Goal: Information Seeking & Learning: Understand process/instructions

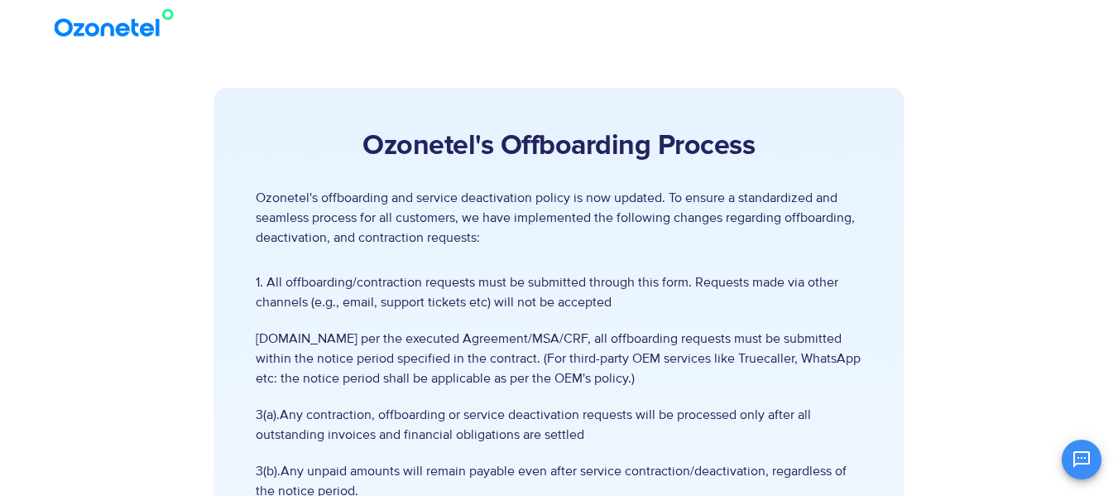
drag, startPoint x: 1128, startPoint y: 92, endPoint x: 1128, endPoint y: 100, distance: 8.3
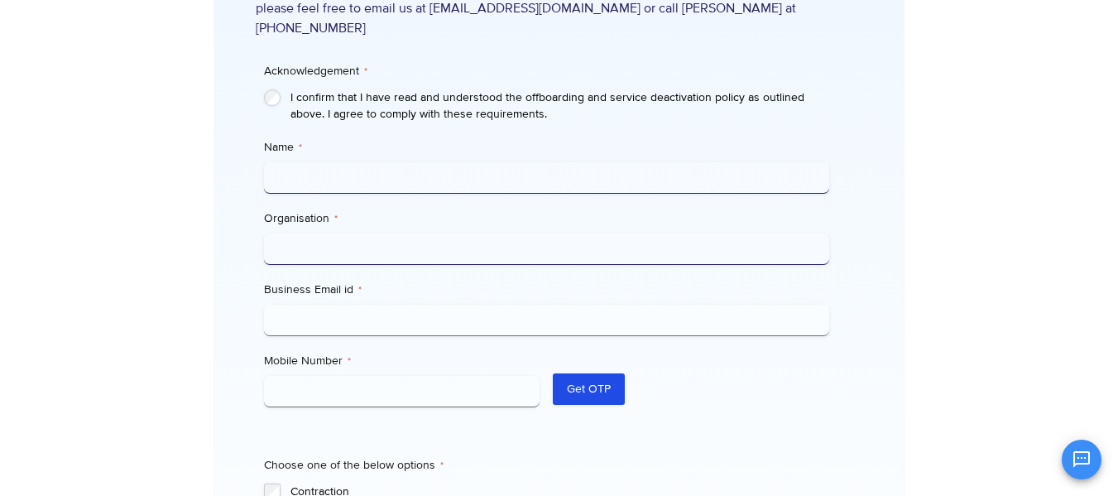
scroll to position [571, 0]
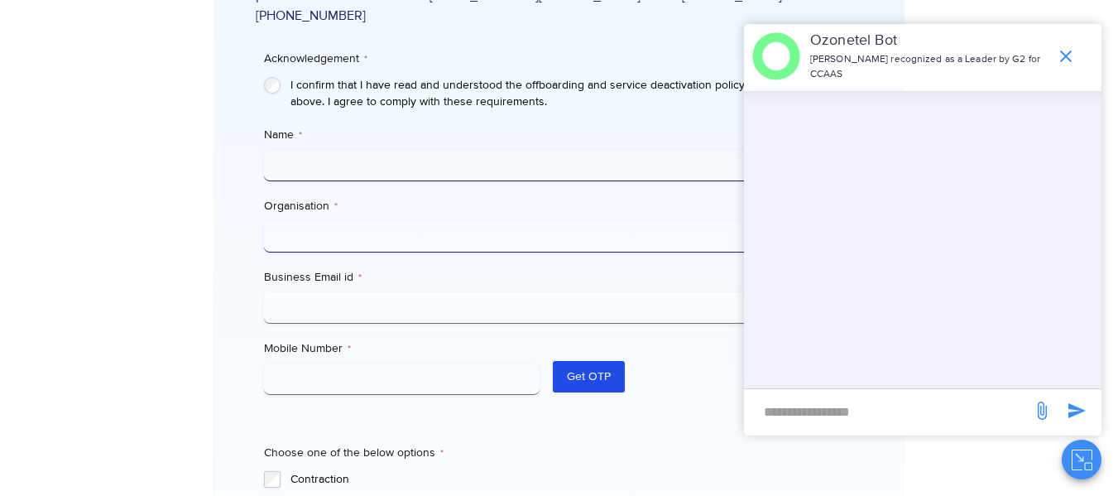
click at [1065, 59] on icon "end chat or minimize" at bounding box center [1066, 56] width 20 height 20
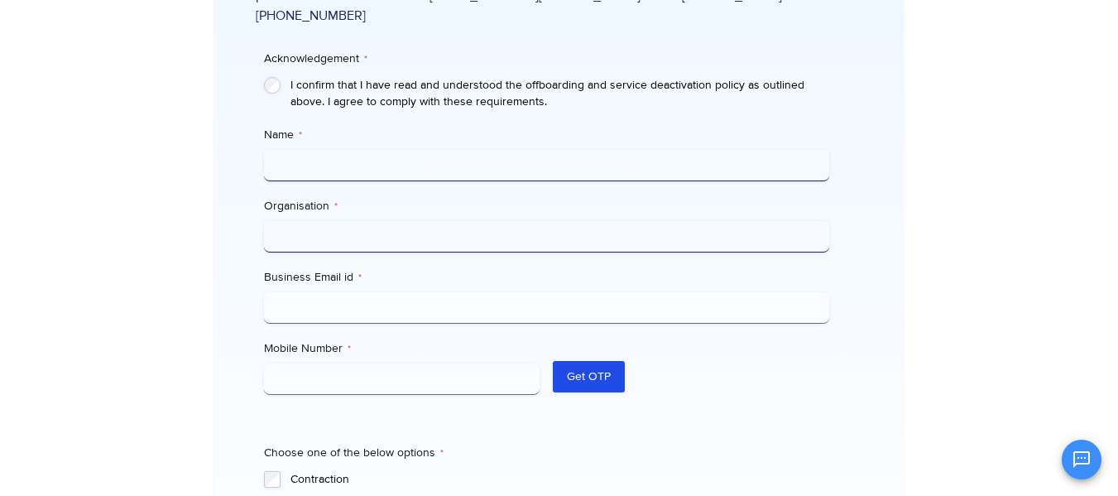
scroll to position [234, 0]
click at [1089, 457] on icon "Open chat" at bounding box center [1082, 459] width 17 height 17
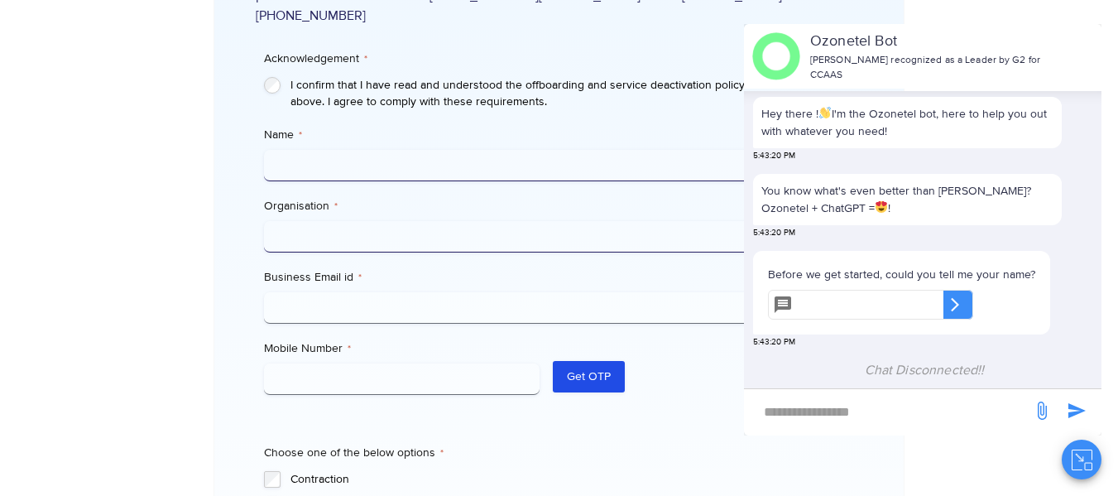
scroll to position [0, 0]
click at [851, 311] on input "text" at bounding box center [872, 305] width 144 height 30
type input "*****"
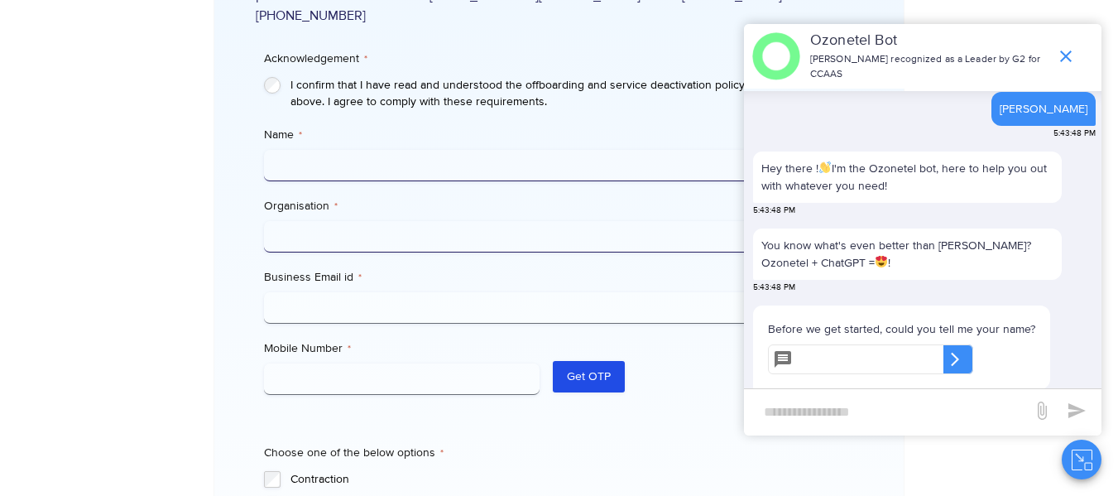
scroll to position [254, 0]
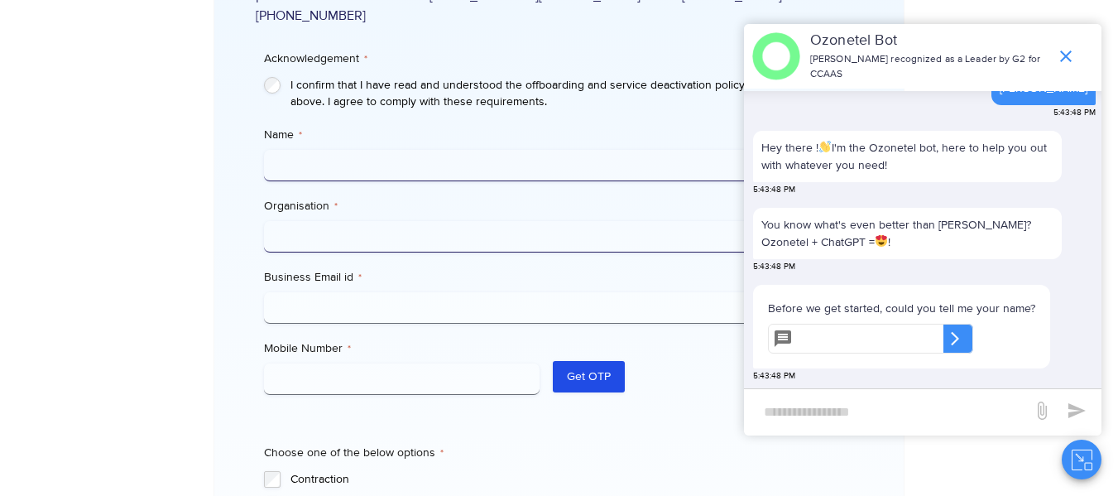
click at [821, 336] on input "text" at bounding box center [872, 339] width 144 height 30
type input "*****"
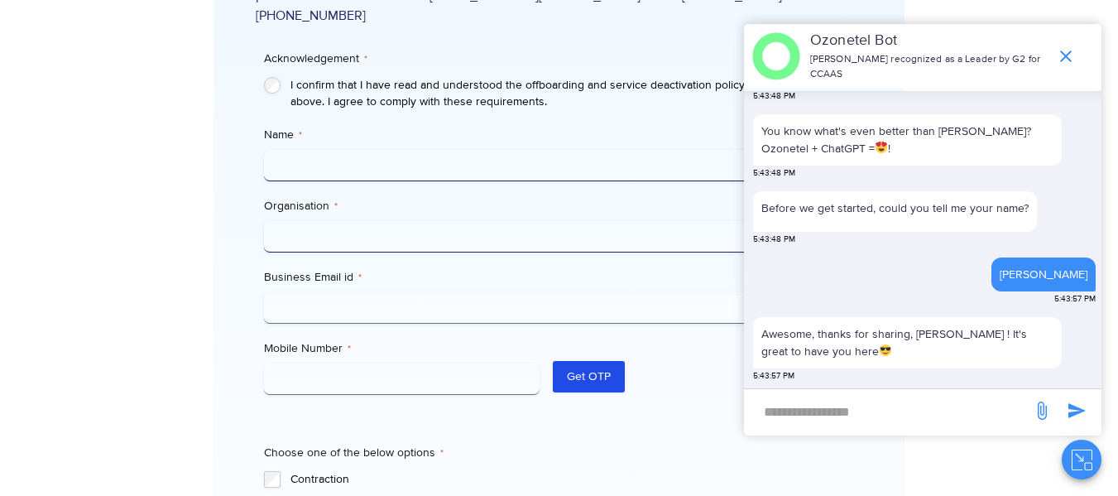
scroll to position [475, 0]
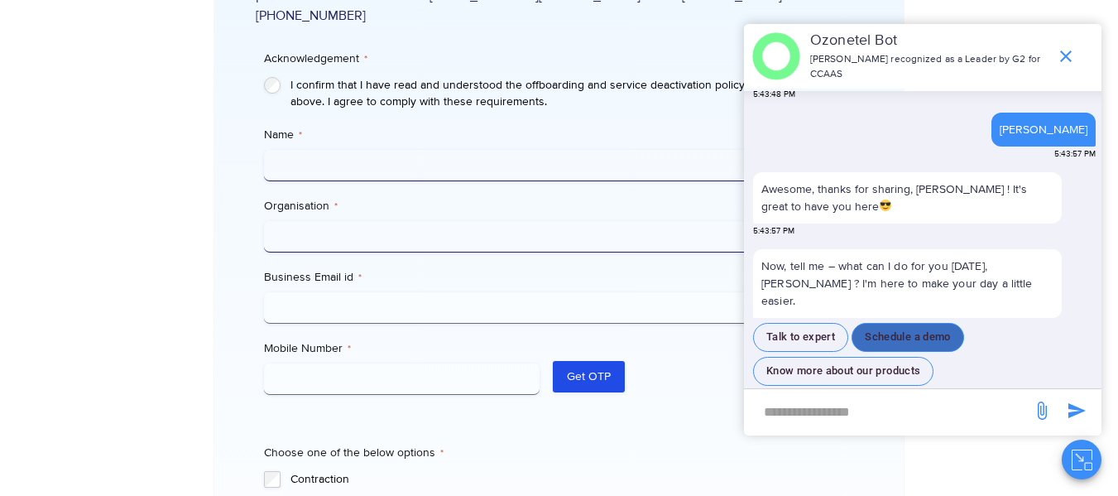
click at [897, 323] on button "Schedule a demo" at bounding box center [908, 337] width 113 height 29
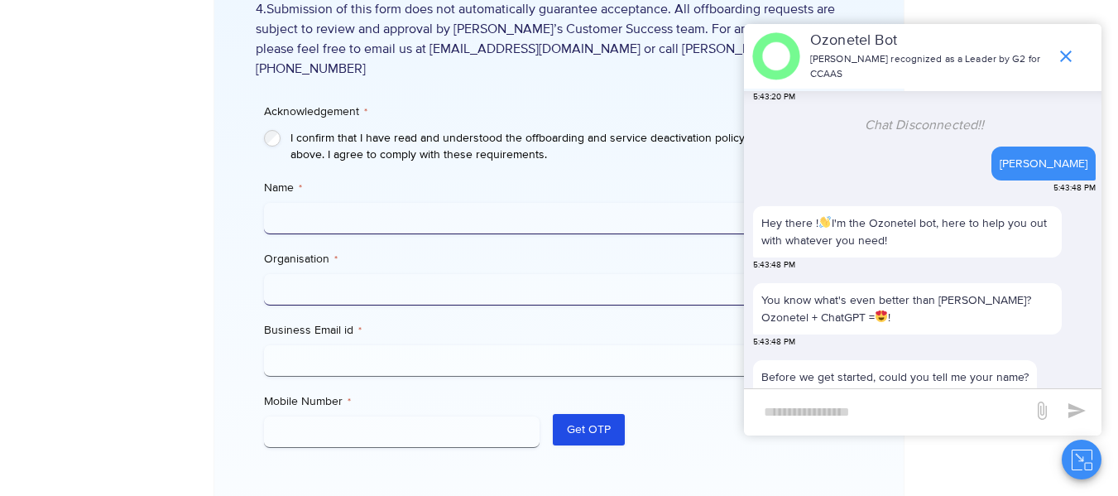
scroll to position [180, 0]
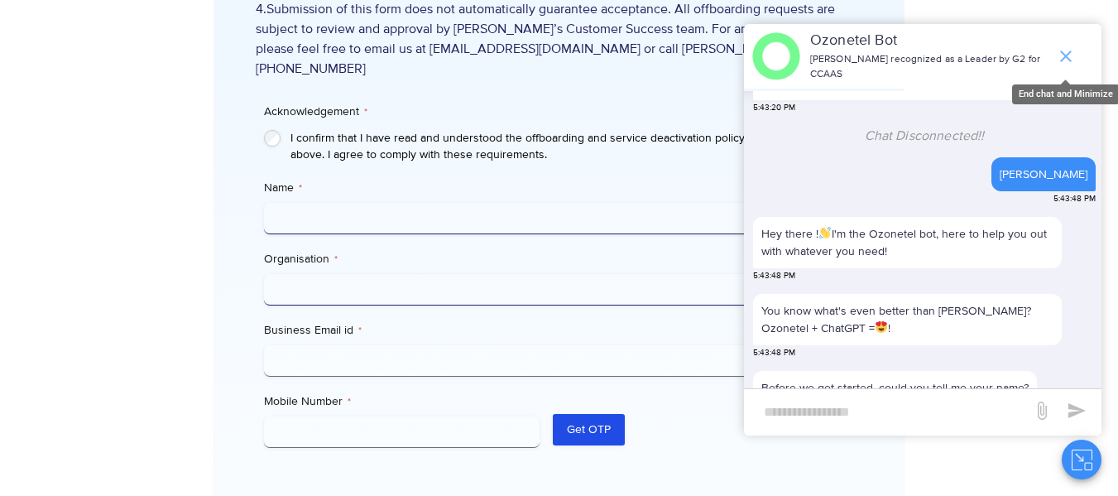
click at [1068, 61] on icon "end chat or minimize" at bounding box center [1066, 56] width 20 height 20
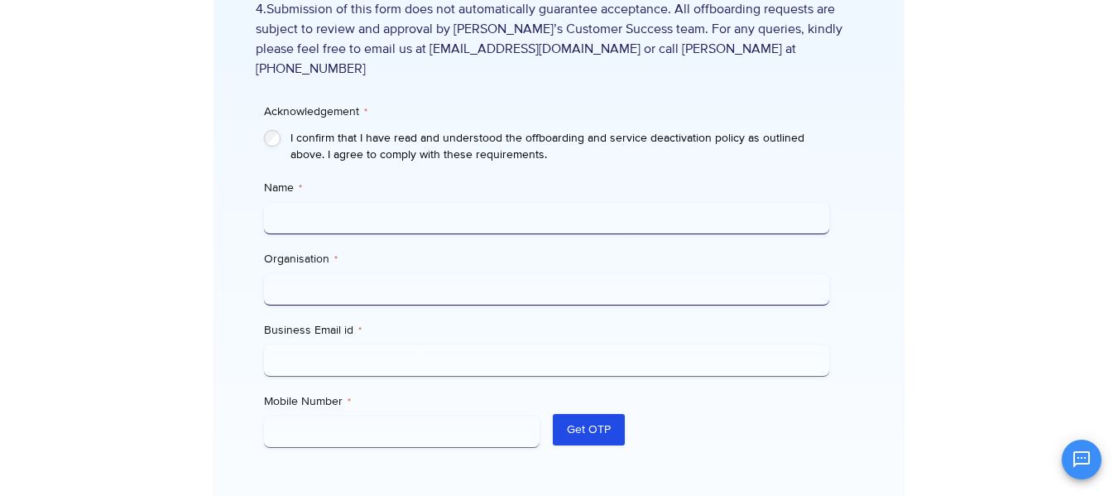
scroll to position [900, 0]
drag, startPoint x: 1085, startPoint y: 127, endPoint x: 1112, endPoint y: 127, distance: 26.5
click at [1106, 127] on section "Ozonetel's Offboarding Process Ozonetel's offboarding and service deactivation …" at bounding box center [559, 173] width 1118 height 1288
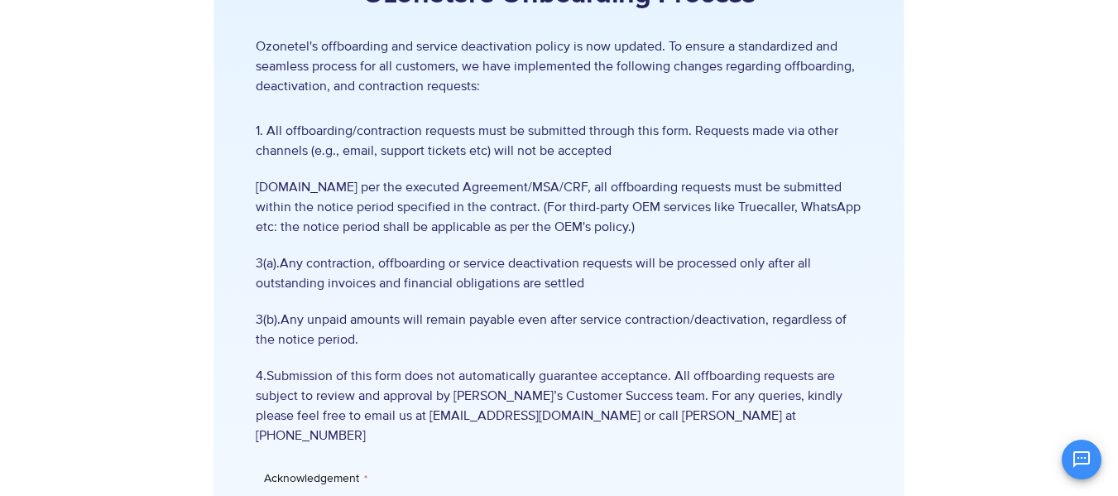
scroll to position [149, 0]
